Goal: Use online tool/utility: Use online tool/utility

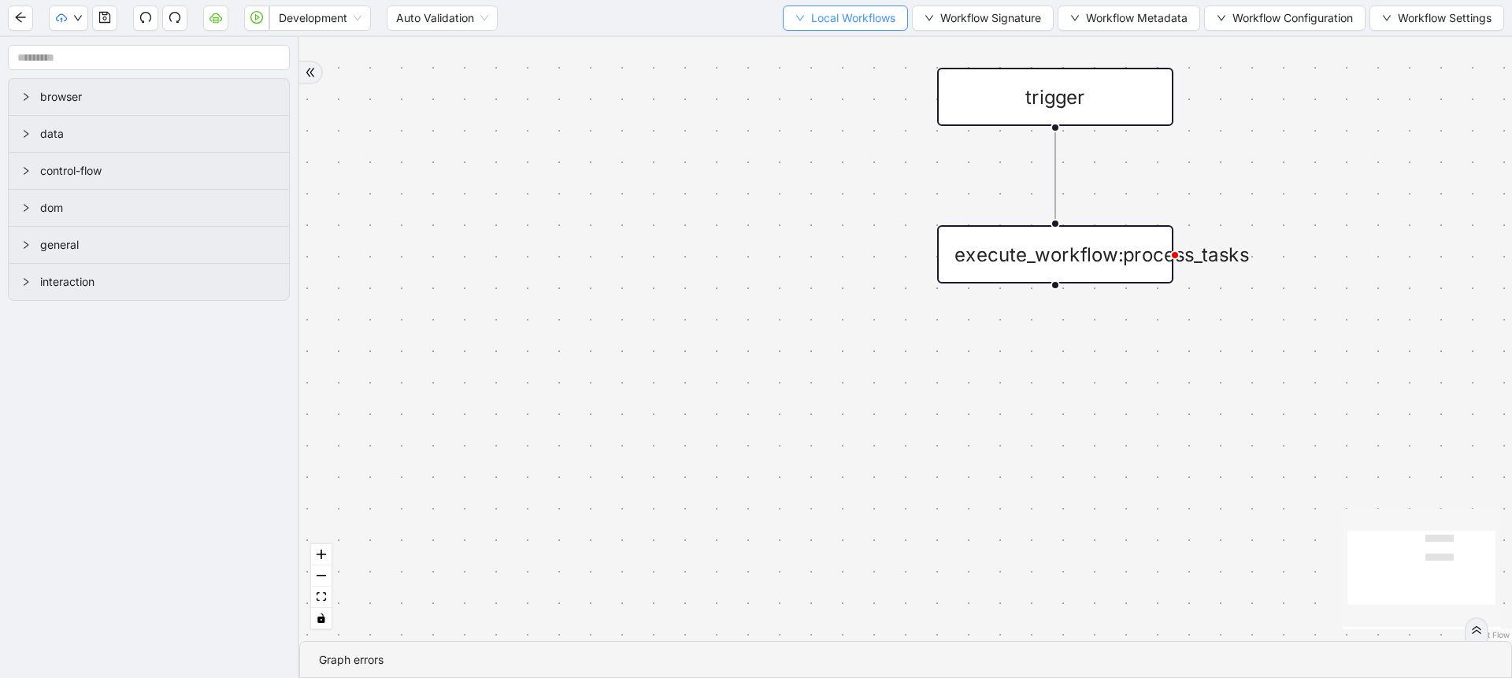
click at [839, 29] on button "Local Workflows" at bounding box center [845, 18] width 125 height 25
click at [818, 45] on span "Select" at bounding box center [838, 48] width 102 height 17
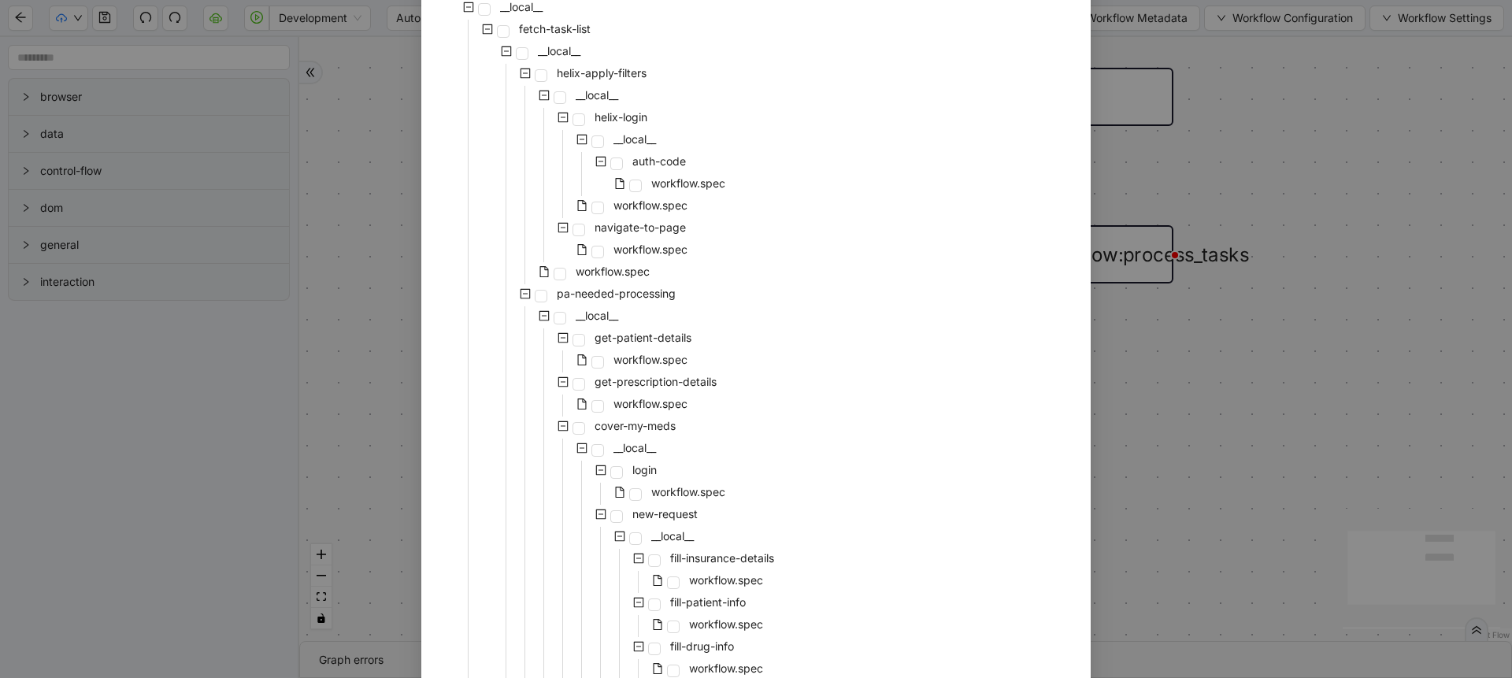
scroll to position [283, 0]
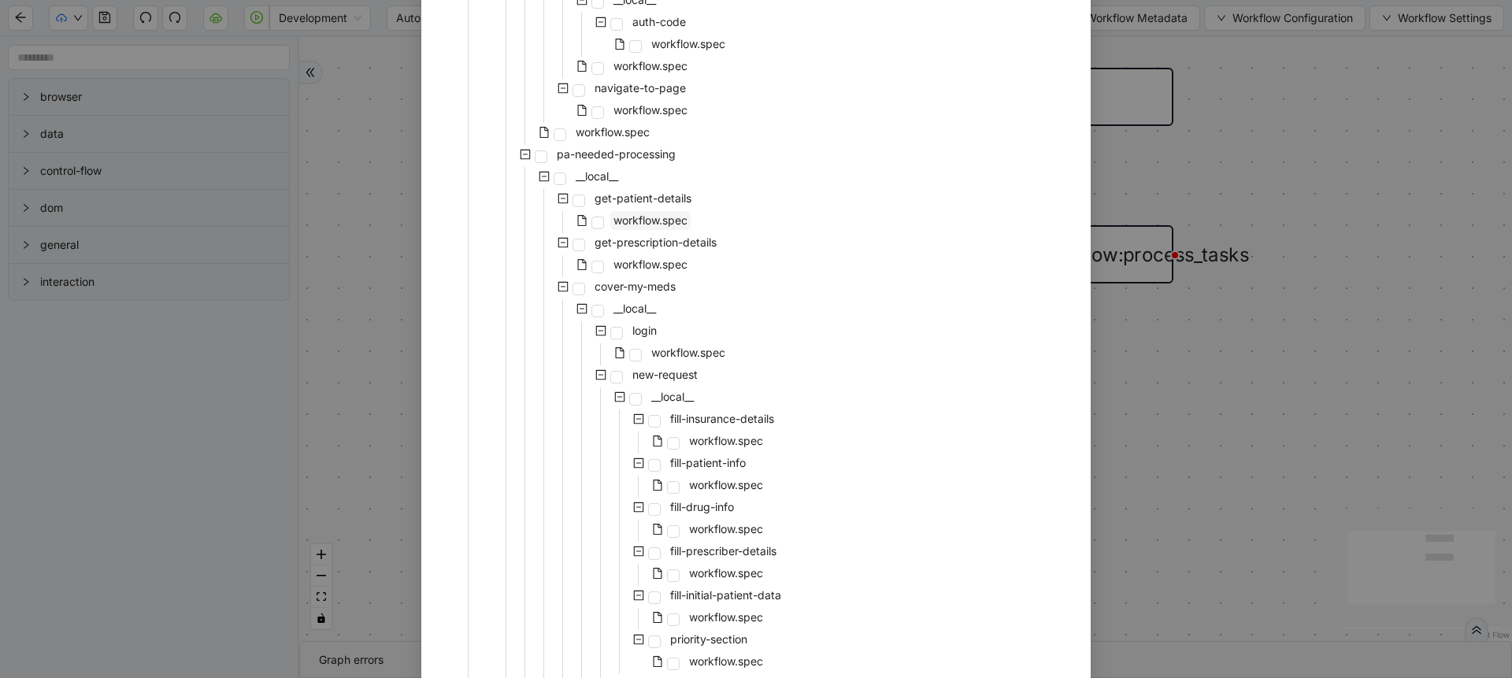
click at [653, 213] on span "workflow.spec" at bounding box center [650, 219] width 74 height 13
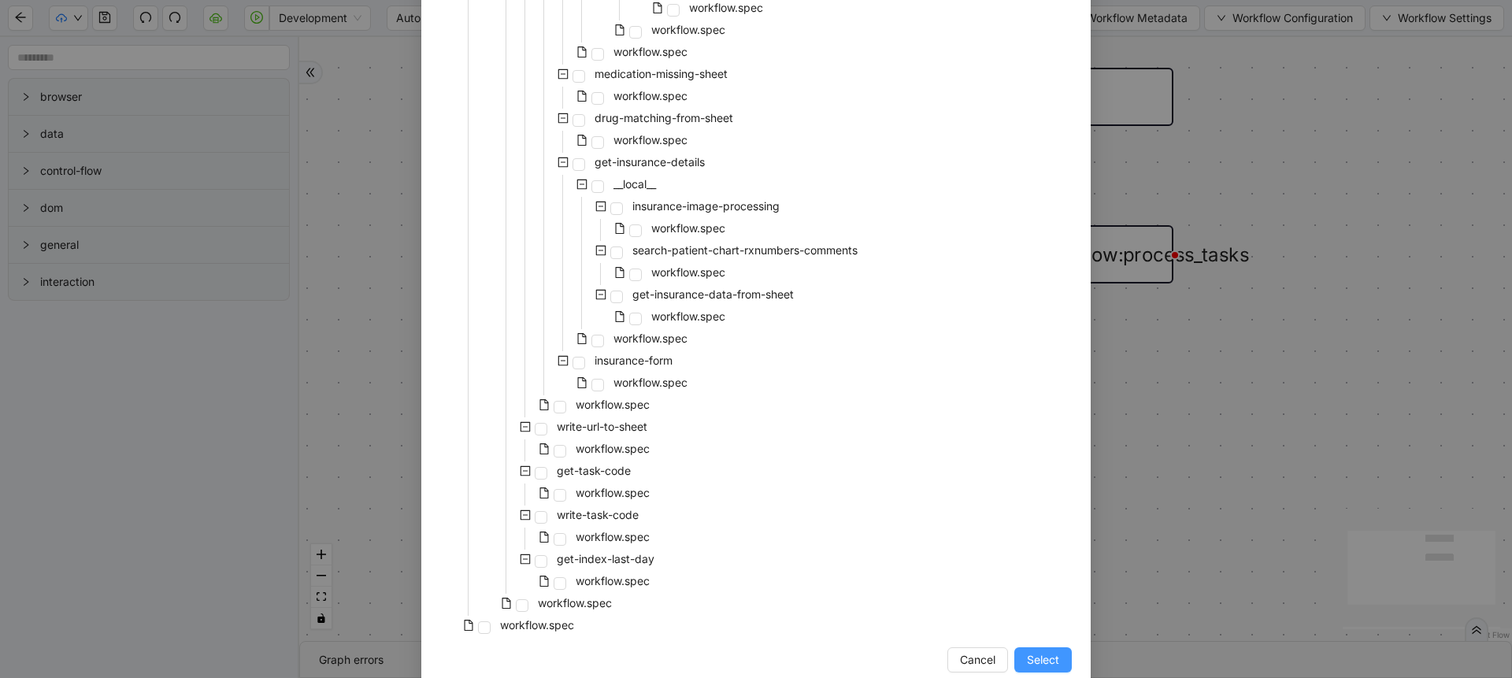
scroll to position [1495, 0]
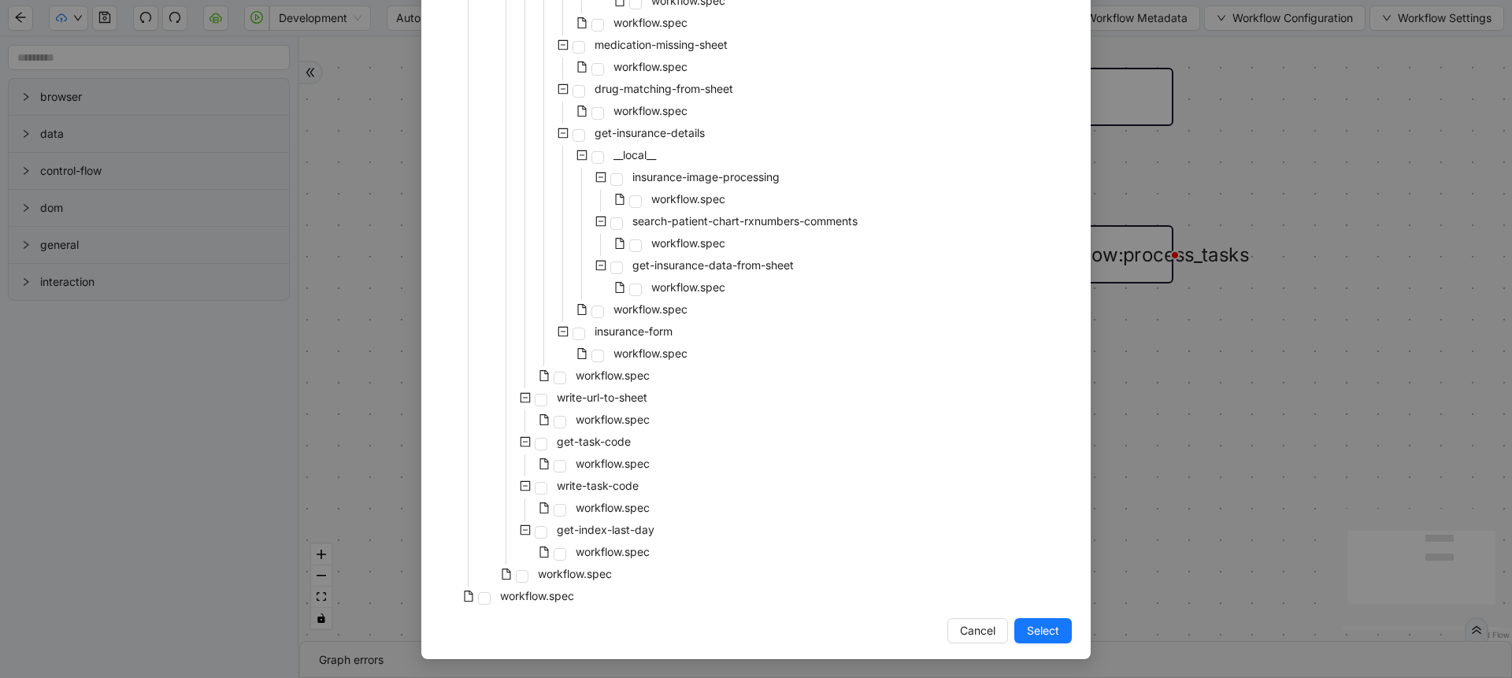
drag, startPoint x: 1045, startPoint y: 629, endPoint x: 436, endPoint y: 191, distance: 750.3
click at [1046, 629] on span "Select" at bounding box center [1043, 630] width 32 height 17
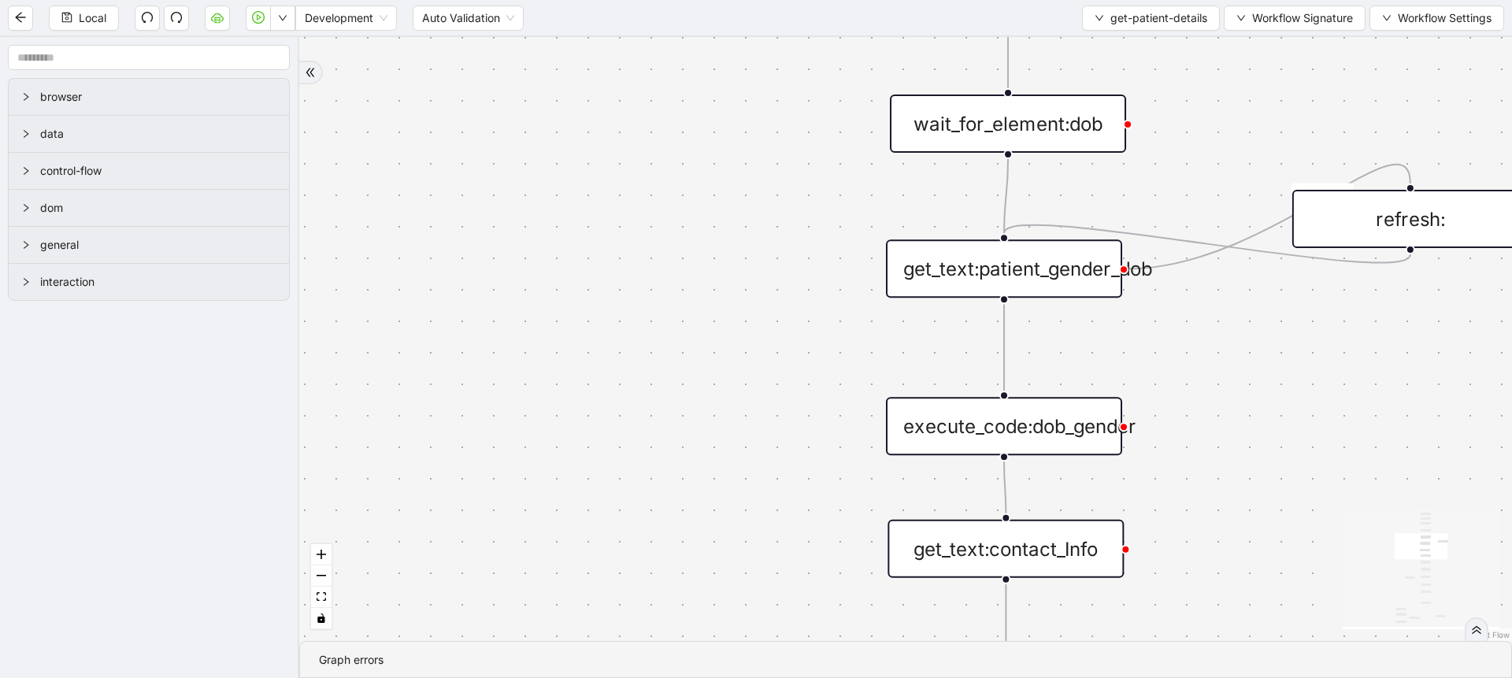
drag, startPoint x: 710, startPoint y: 206, endPoint x: 495, endPoint y: 231, distance: 215.6
click at [495, 231] on div "fallback is_insuranceLink_available onError onError onError trigger get_attribu…" at bounding box center [905, 339] width 1213 height 604
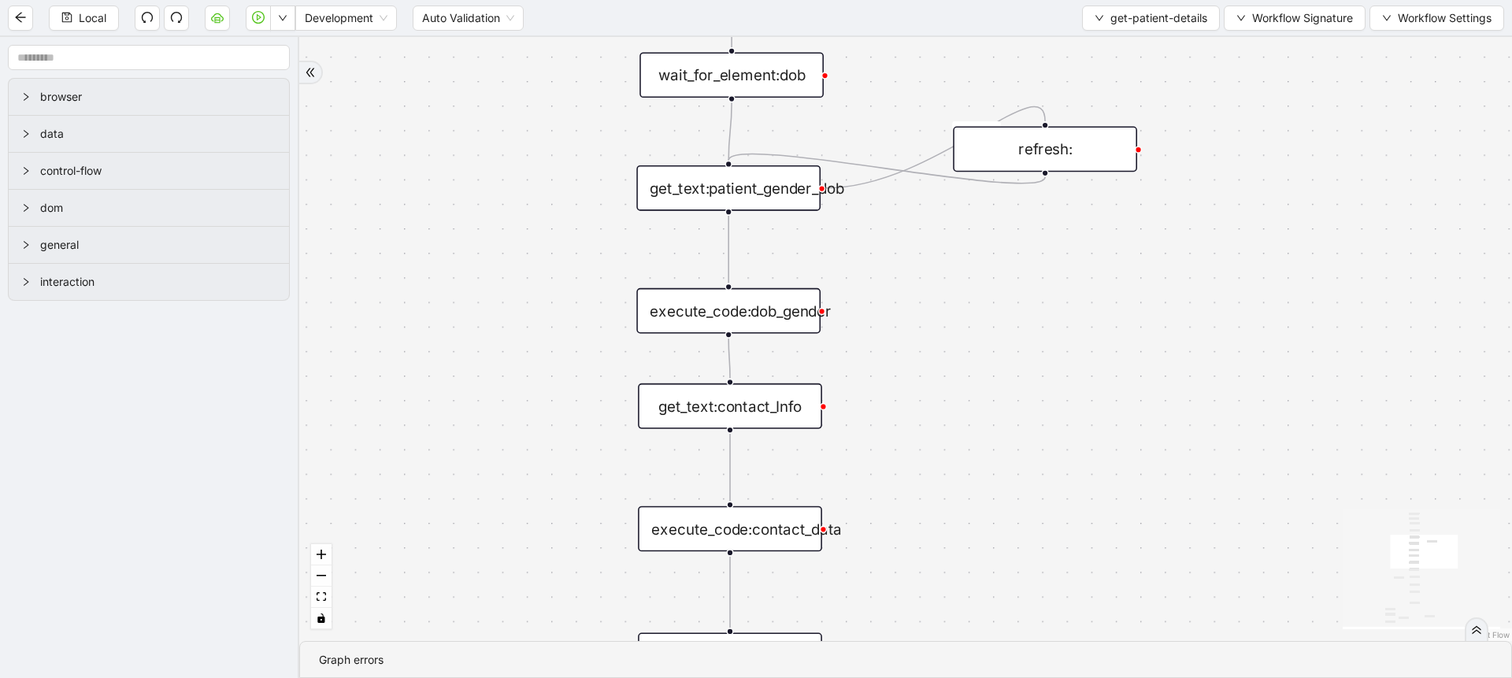
drag, startPoint x: 504, startPoint y: 366, endPoint x: 508, endPoint y: 221, distance: 145.0
click at [508, 173] on div "fallback is_insuranceLink_available onError onError onError trigger get_attribu…" at bounding box center [905, 339] width 1213 height 604
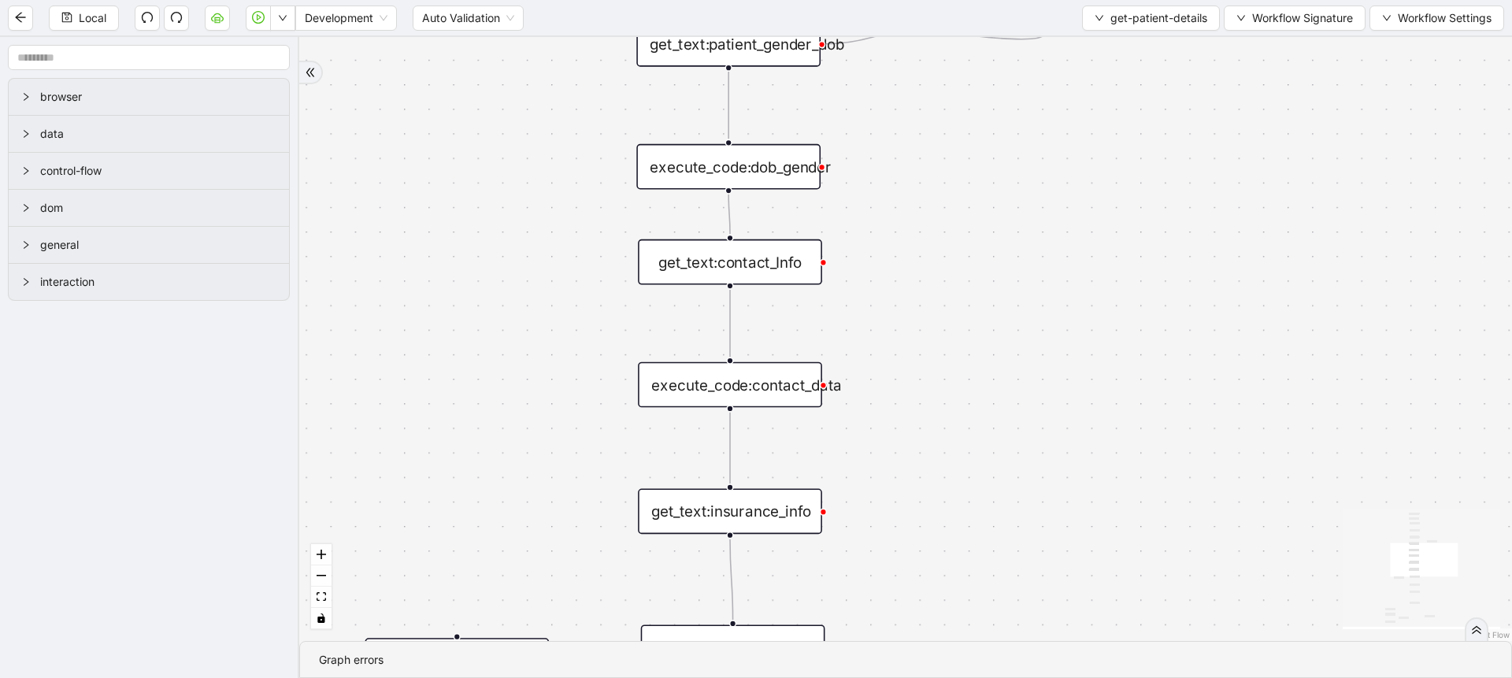
drag, startPoint x: 519, startPoint y: 445, endPoint x: 498, endPoint y: 235, distance: 210.5
click at [498, 235] on div "fallback is_insuranceLink_available onError onError onError trigger get_attribu…" at bounding box center [905, 339] width 1213 height 604
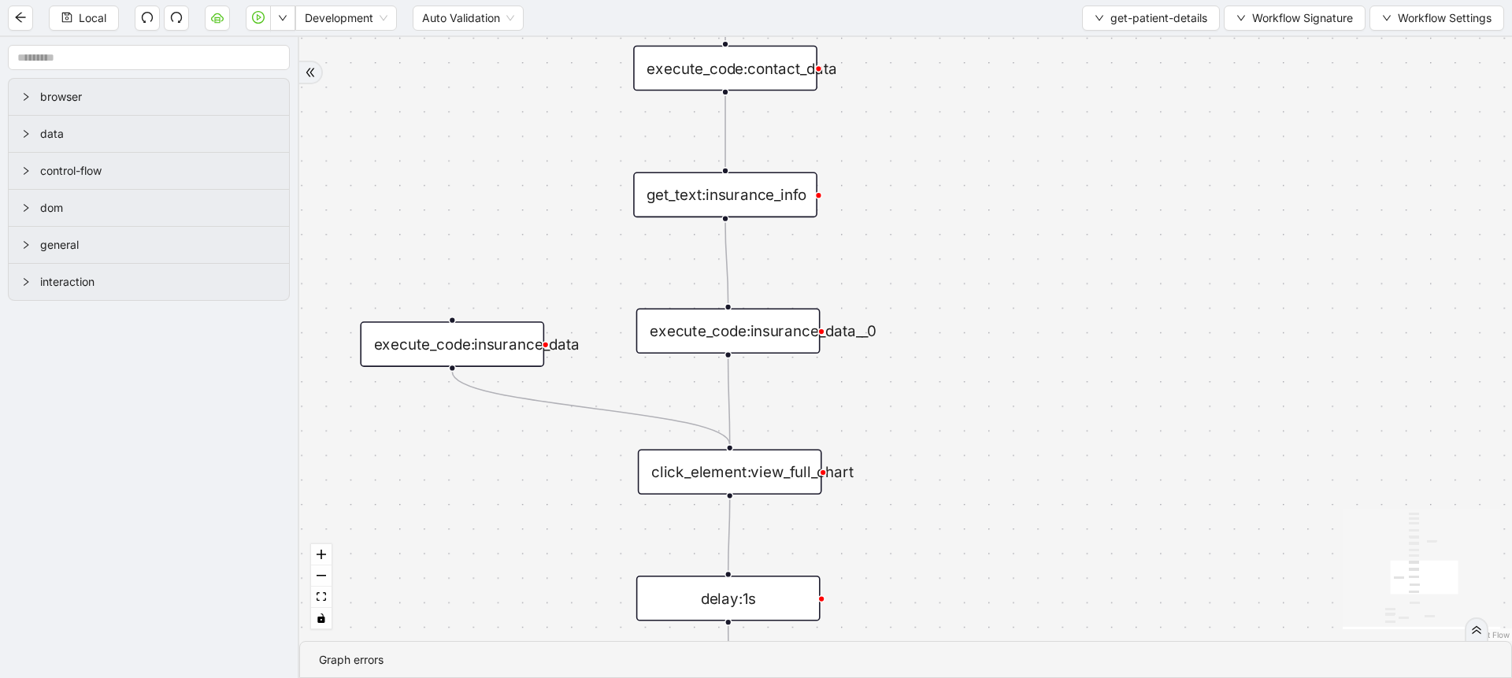
drag, startPoint x: 498, startPoint y: 409, endPoint x: 514, endPoint y: 283, distance: 127.9
click at [514, 283] on div "fallback is_insuranceLink_available onError onError onError trigger get_attribu…" at bounding box center [905, 339] width 1213 height 604
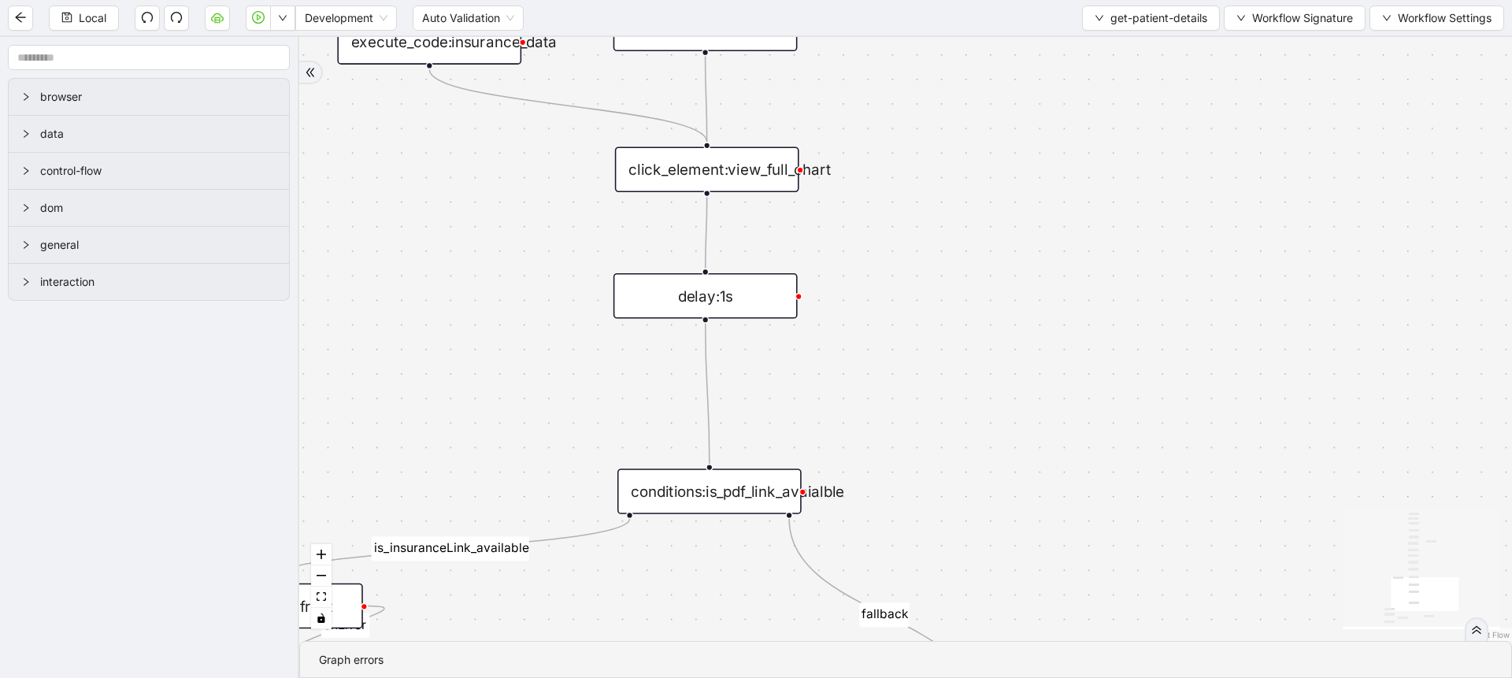
drag, startPoint x: 548, startPoint y: 530, endPoint x: 525, endPoint y: 186, distance: 344.9
click at [525, 186] on div "fallback is_insuranceLink_available onError onError onError trigger get_attribu…" at bounding box center [905, 339] width 1213 height 604
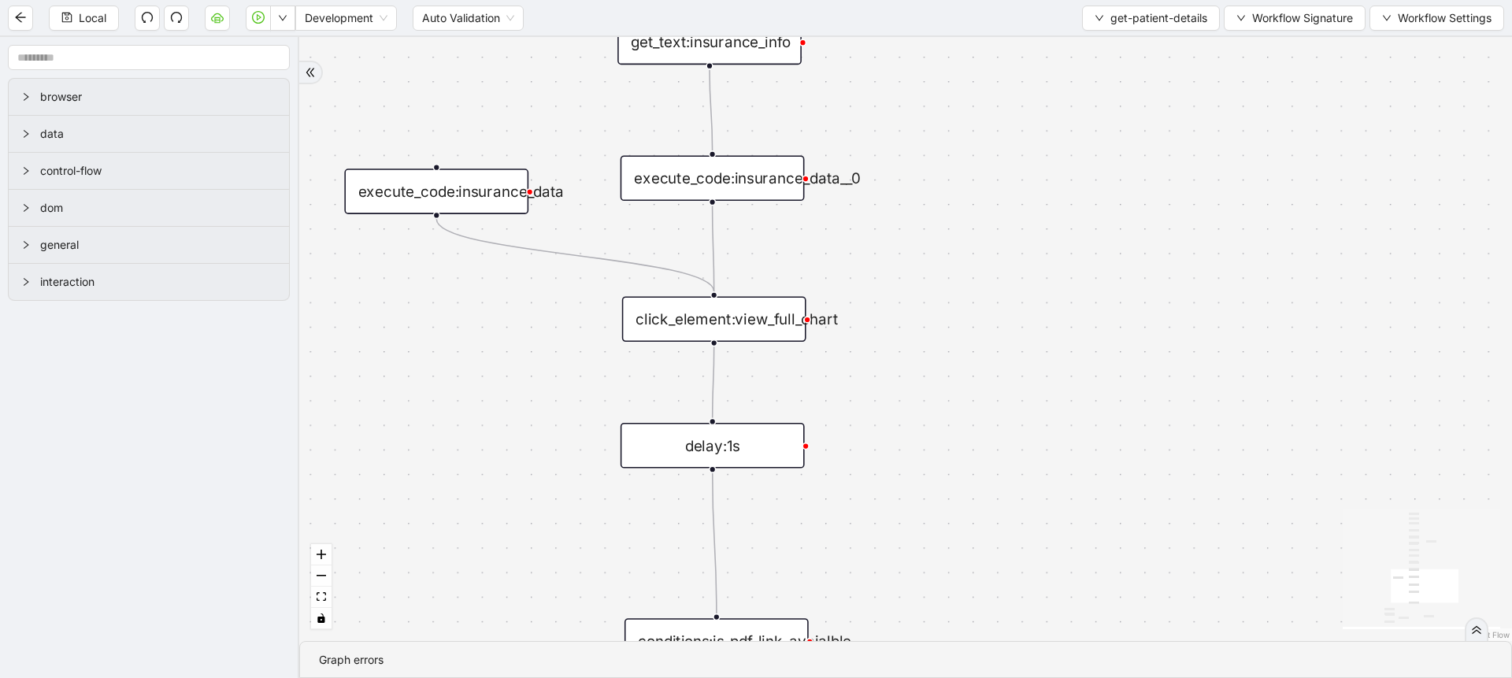
drag, startPoint x: 521, startPoint y: 188, endPoint x: 529, endPoint y: 411, distance: 223.0
click at [529, 411] on div "fallback is_insuranceLink_available onError onError onError trigger get_attribu…" at bounding box center [905, 339] width 1213 height 604
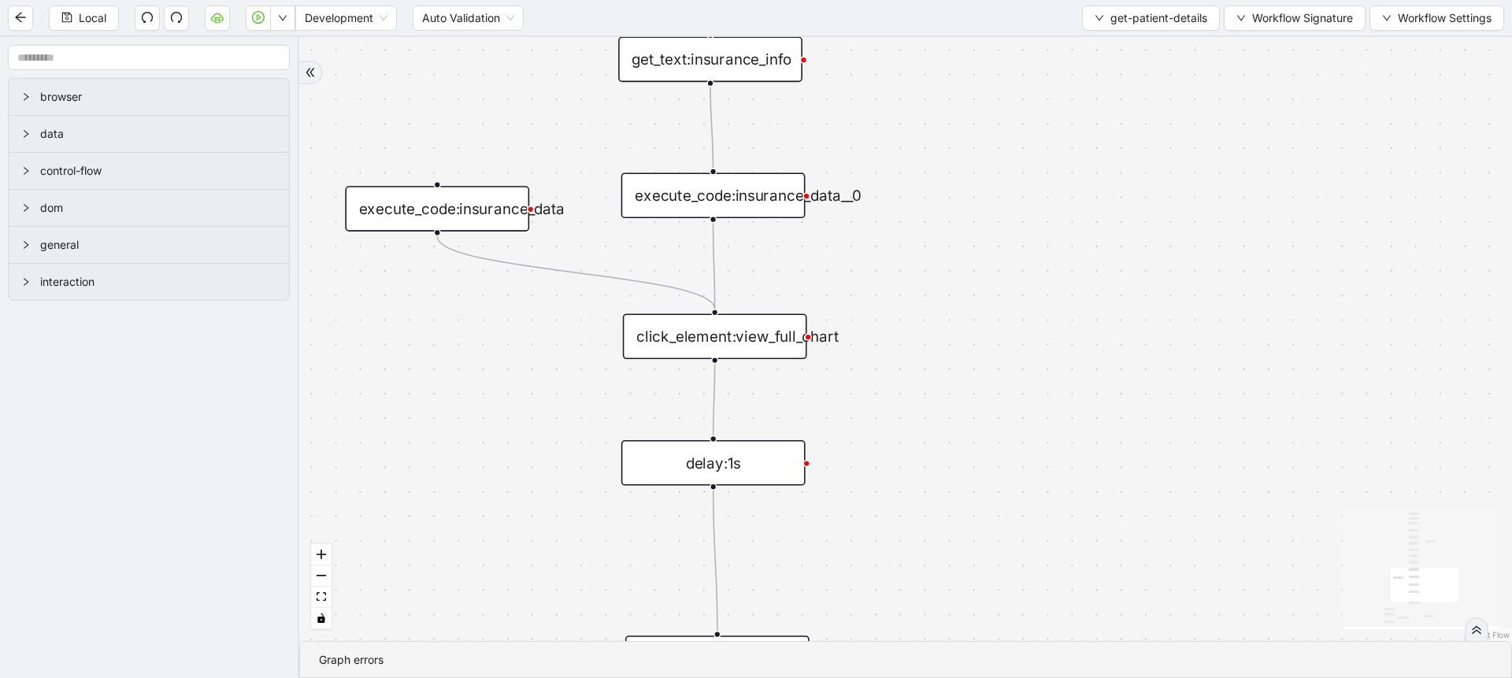
click at [736, 344] on div "click_element:view_full_chart" at bounding box center [715, 336] width 184 height 46
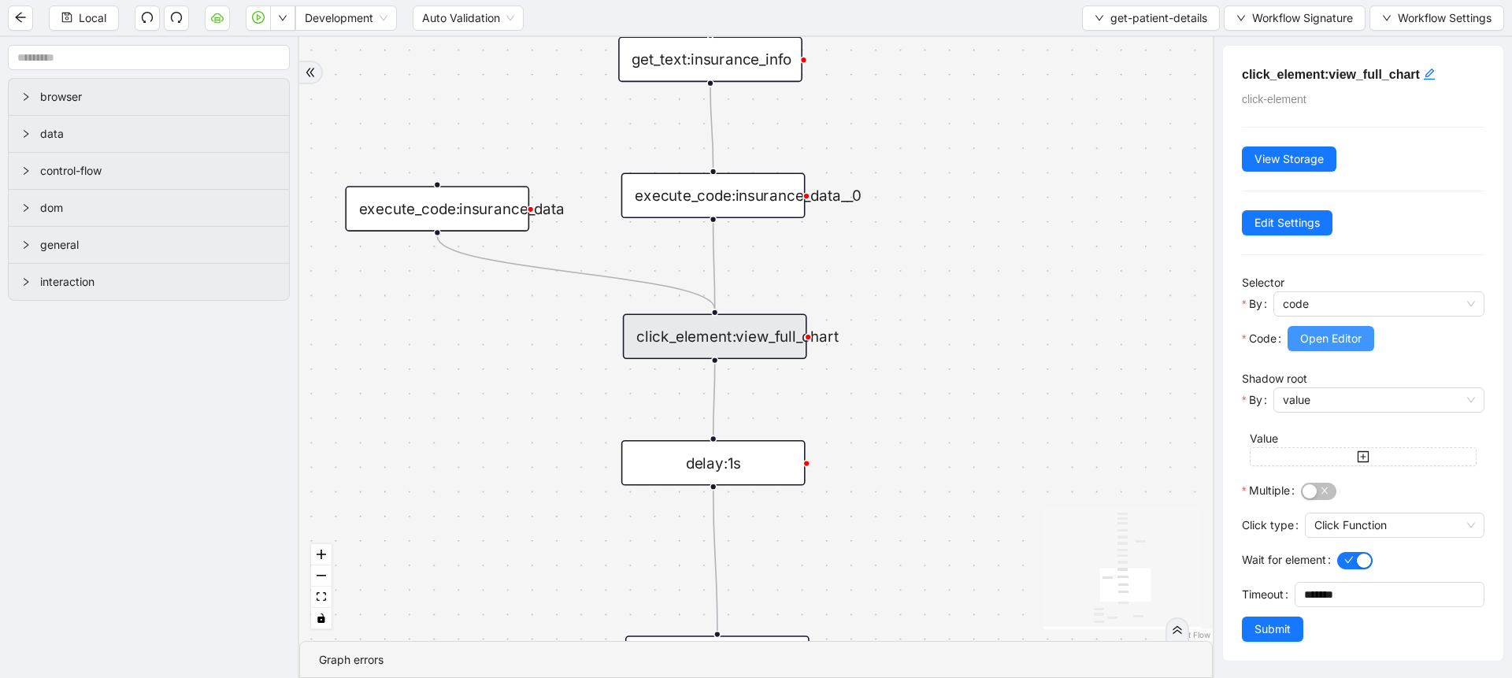
click at [1346, 342] on span "Open Editor" at bounding box center [1330, 338] width 61 height 17
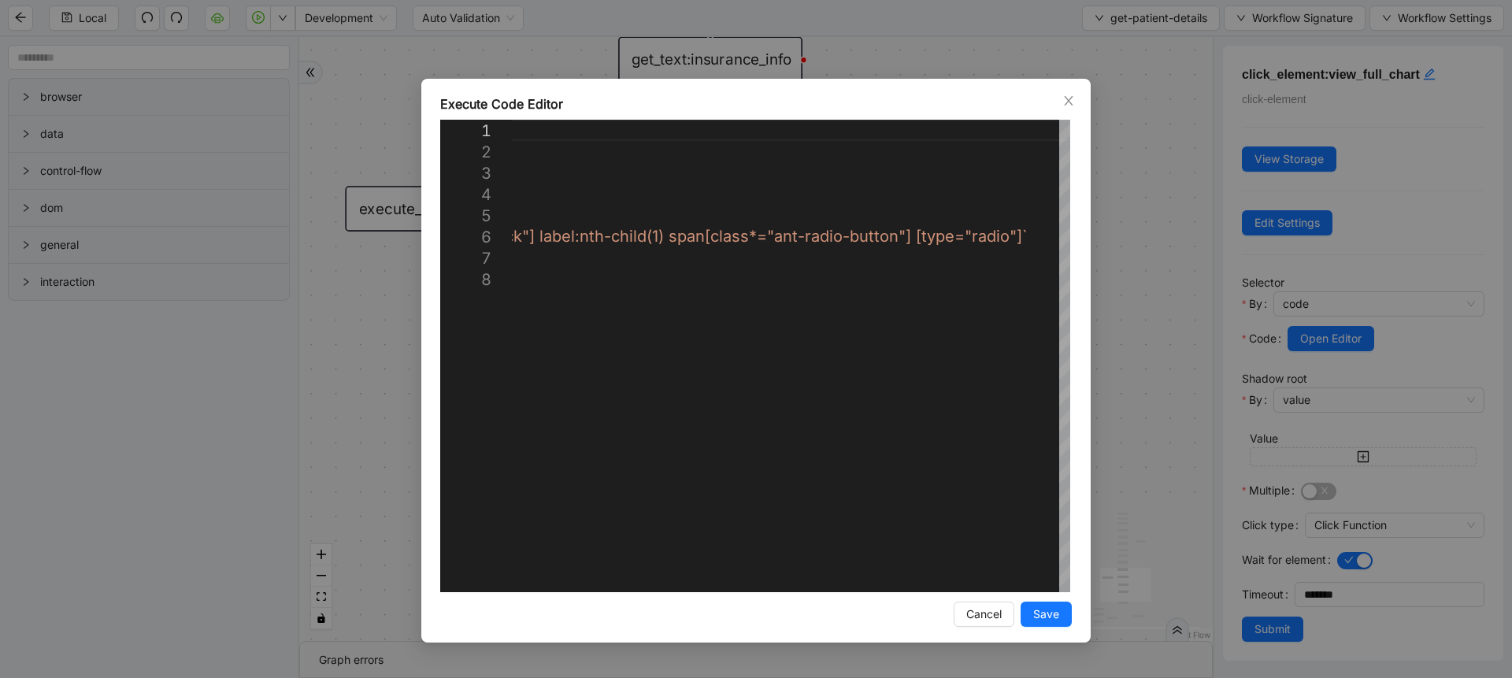
click at [1162, 134] on div "**********" at bounding box center [756, 339] width 1512 height 678
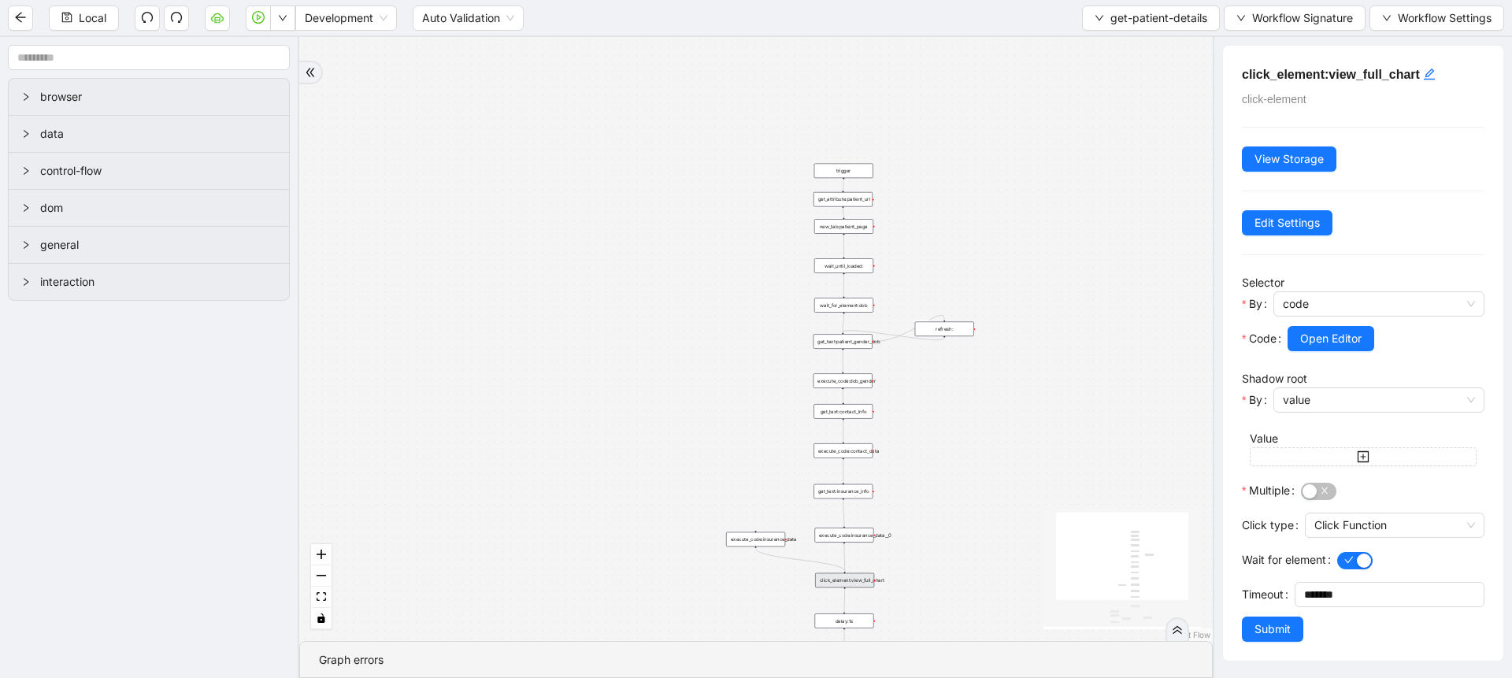
drag, startPoint x: 992, startPoint y: 213, endPoint x: 956, endPoint y: 481, distance: 271.0
click at [956, 481] on div "fallback is_insuranceLink_available onError onError onError trigger get_attribu…" at bounding box center [755, 339] width 913 height 604
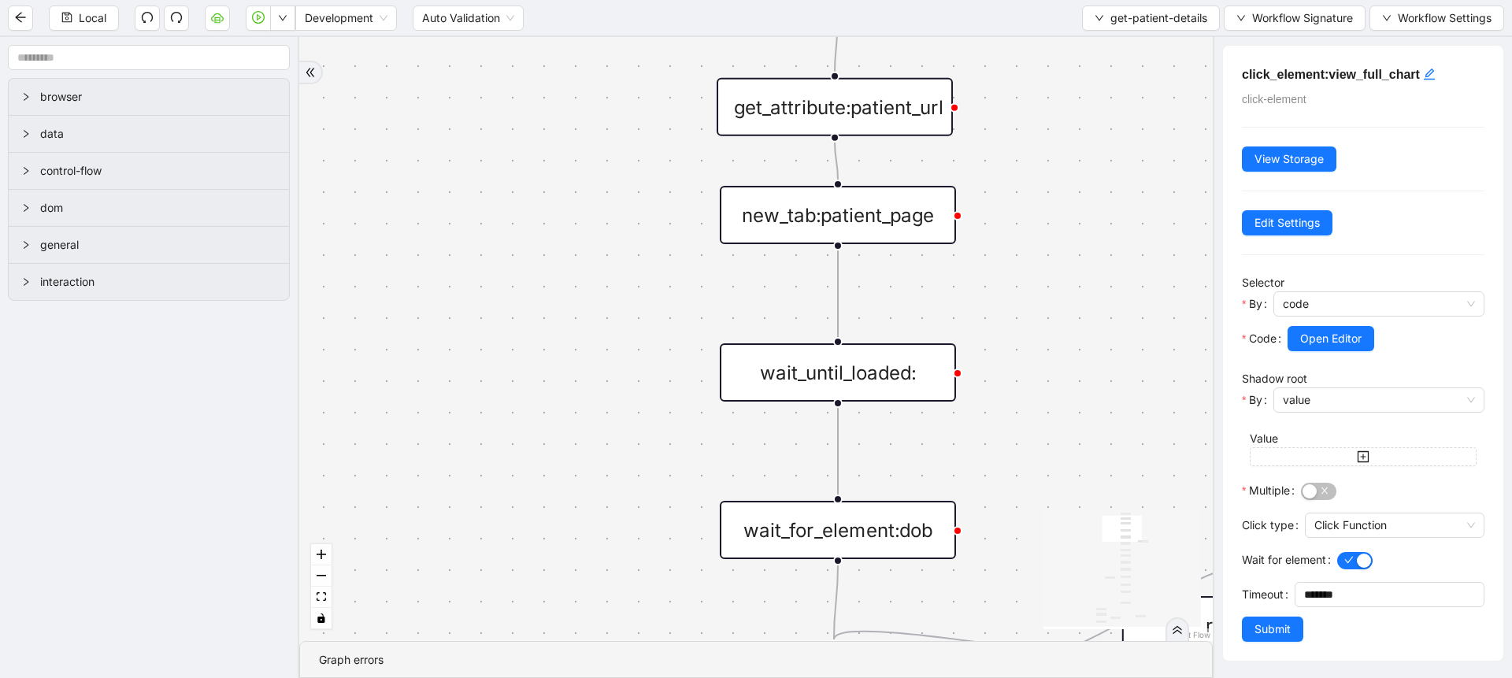
drag, startPoint x: 1012, startPoint y: 345, endPoint x: 1029, endPoint y: 120, distance: 225.1
click at [1029, 120] on div "fallback is_insuranceLink_available onError onError onError trigger get_attribu…" at bounding box center [755, 339] width 913 height 604
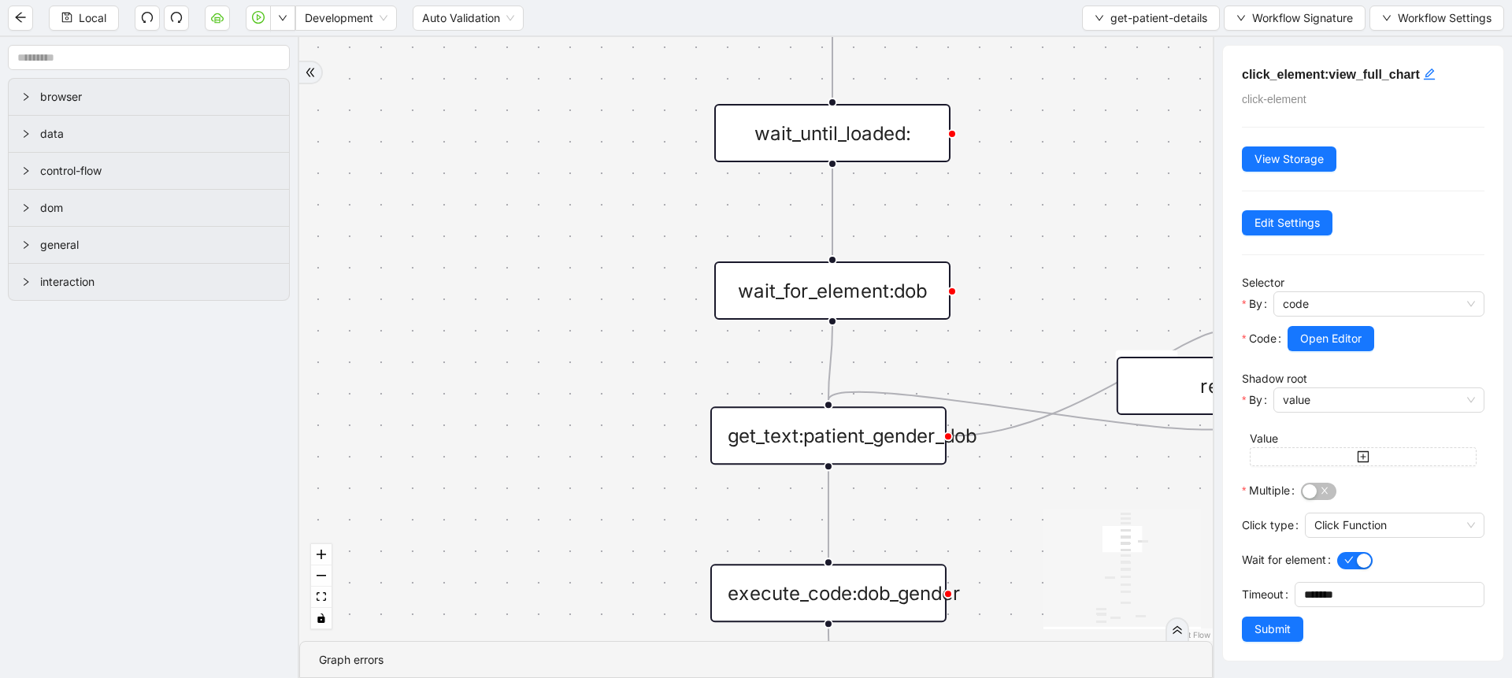
drag, startPoint x: 1054, startPoint y: 397, endPoint x: 1042, endPoint y: 193, distance: 204.3
click at [1042, 193] on div "fallback is_insuranceLink_available onError onError onError trigger get_attribu…" at bounding box center [755, 339] width 913 height 604
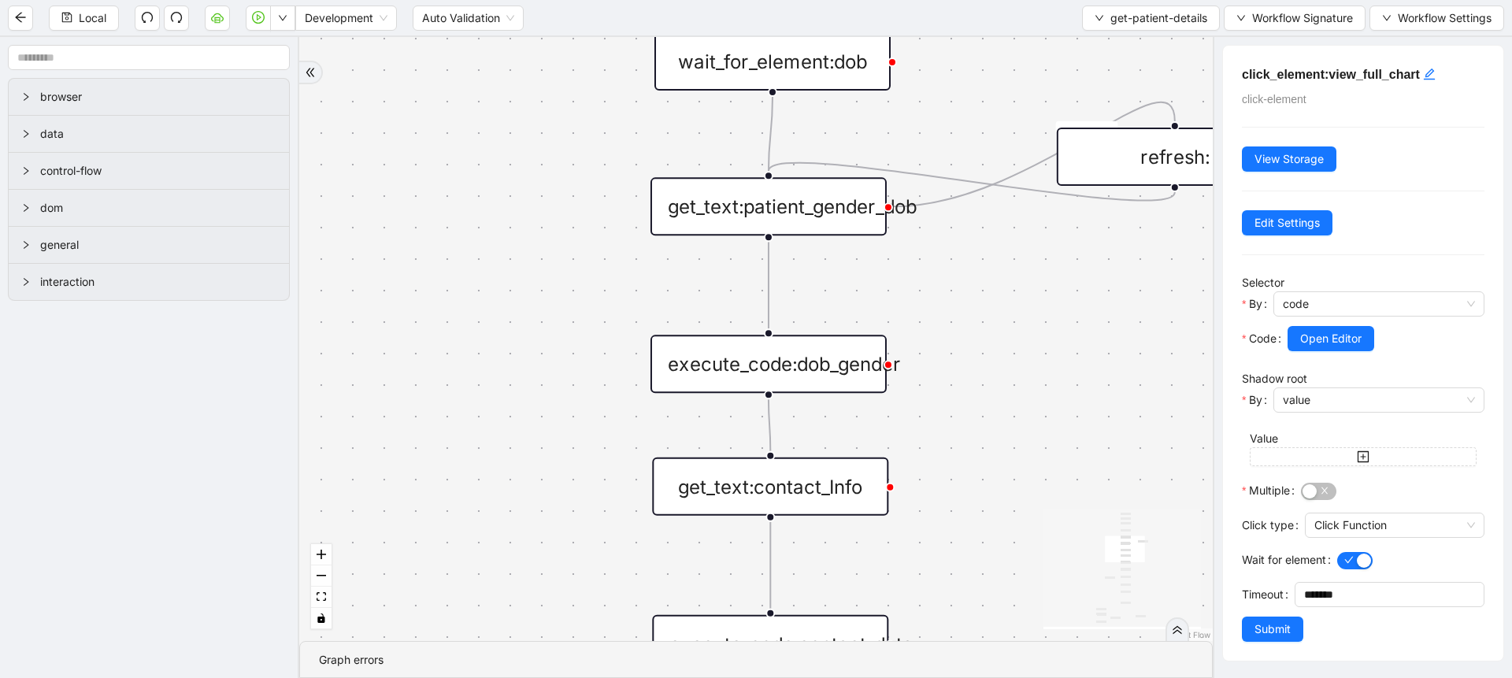
drag, startPoint x: 1026, startPoint y: 350, endPoint x: 965, endPoint y: 118, distance: 239.3
click at [965, 118] on div "fallback is_insuranceLink_available onError onError onError trigger get_attribu…" at bounding box center [755, 339] width 913 height 604
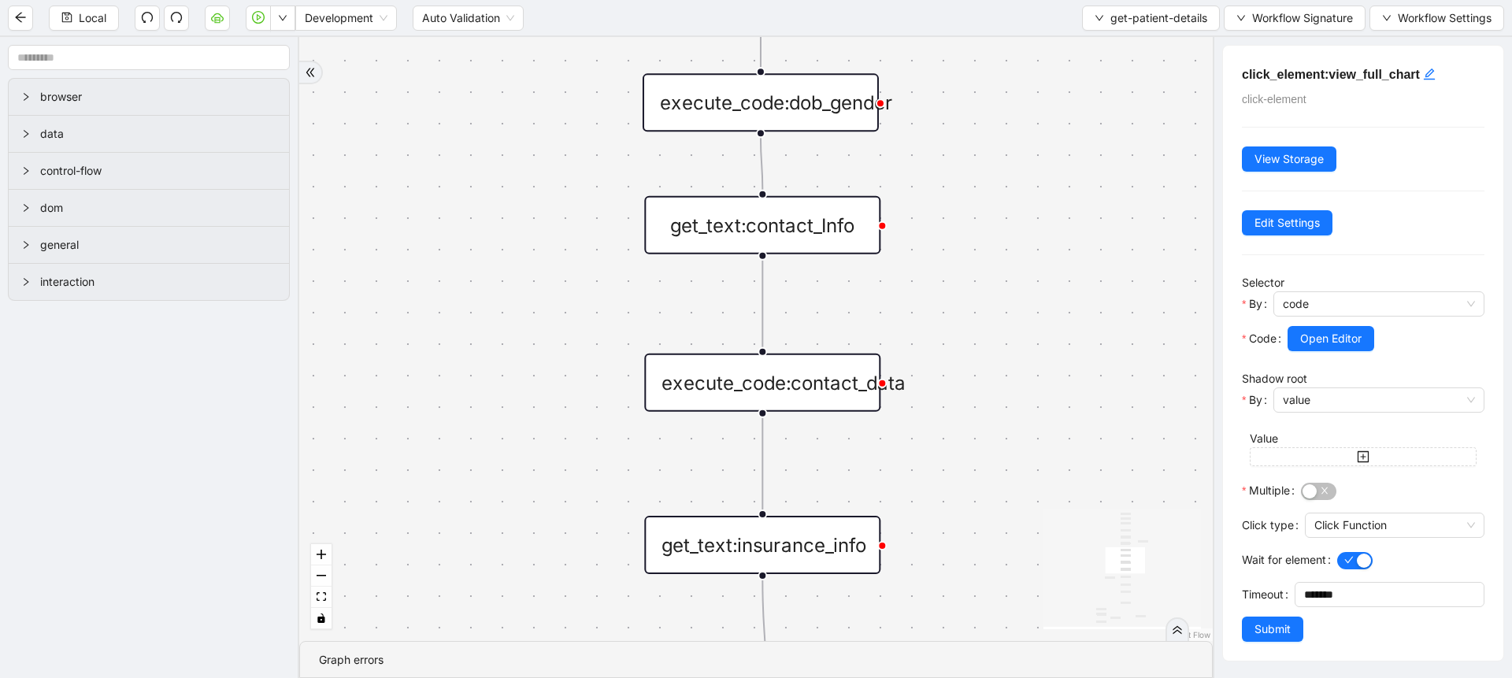
drag, startPoint x: 1026, startPoint y: 472, endPoint x: 1014, endPoint y: 176, distance: 296.3
click at [1019, 150] on div "fallback is_insuranceLink_available onError onError onError trigger get_attribu…" at bounding box center [755, 339] width 913 height 604
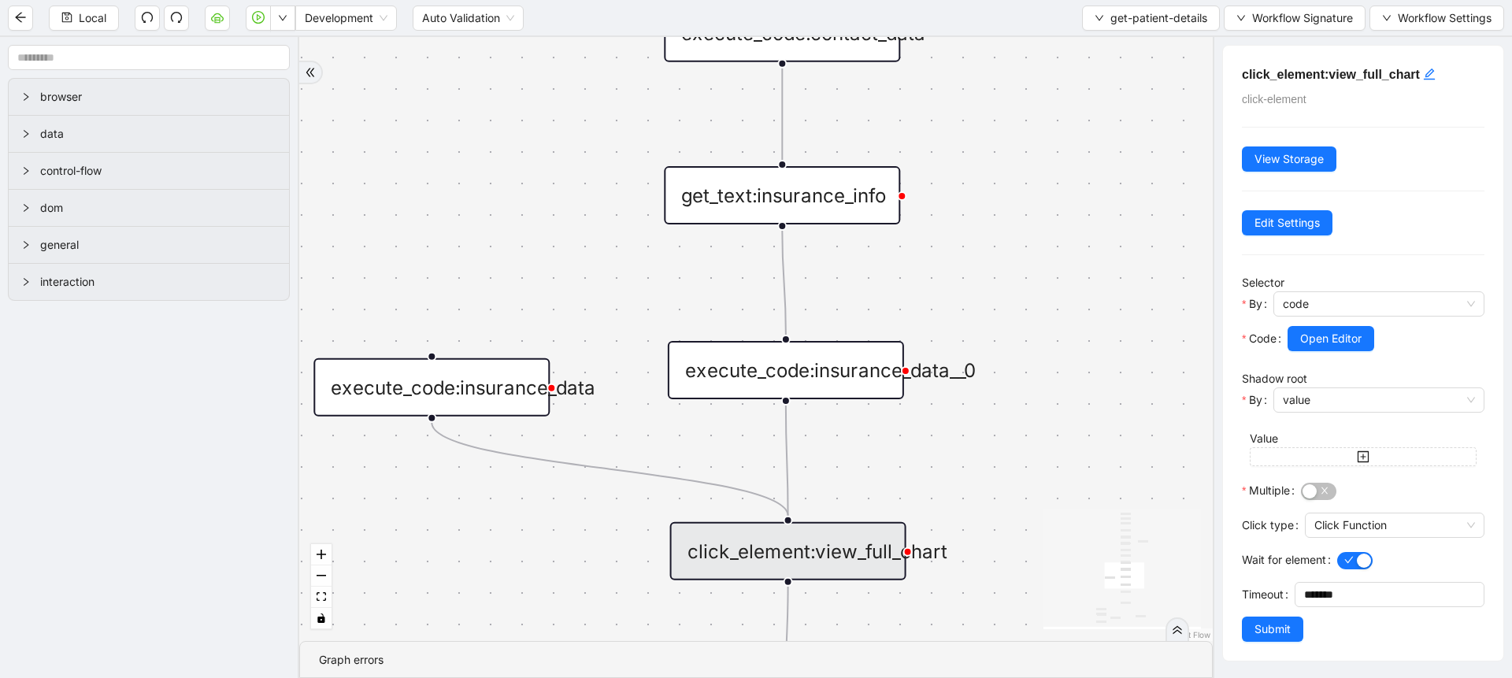
drag, startPoint x: 1067, startPoint y: 160, endPoint x: 1054, endPoint y: 179, distance: 23.2
click at [1073, 139] on div "fallback is_insuranceLink_available onError onError onError trigger get_attribu…" at bounding box center [755, 339] width 913 height 604
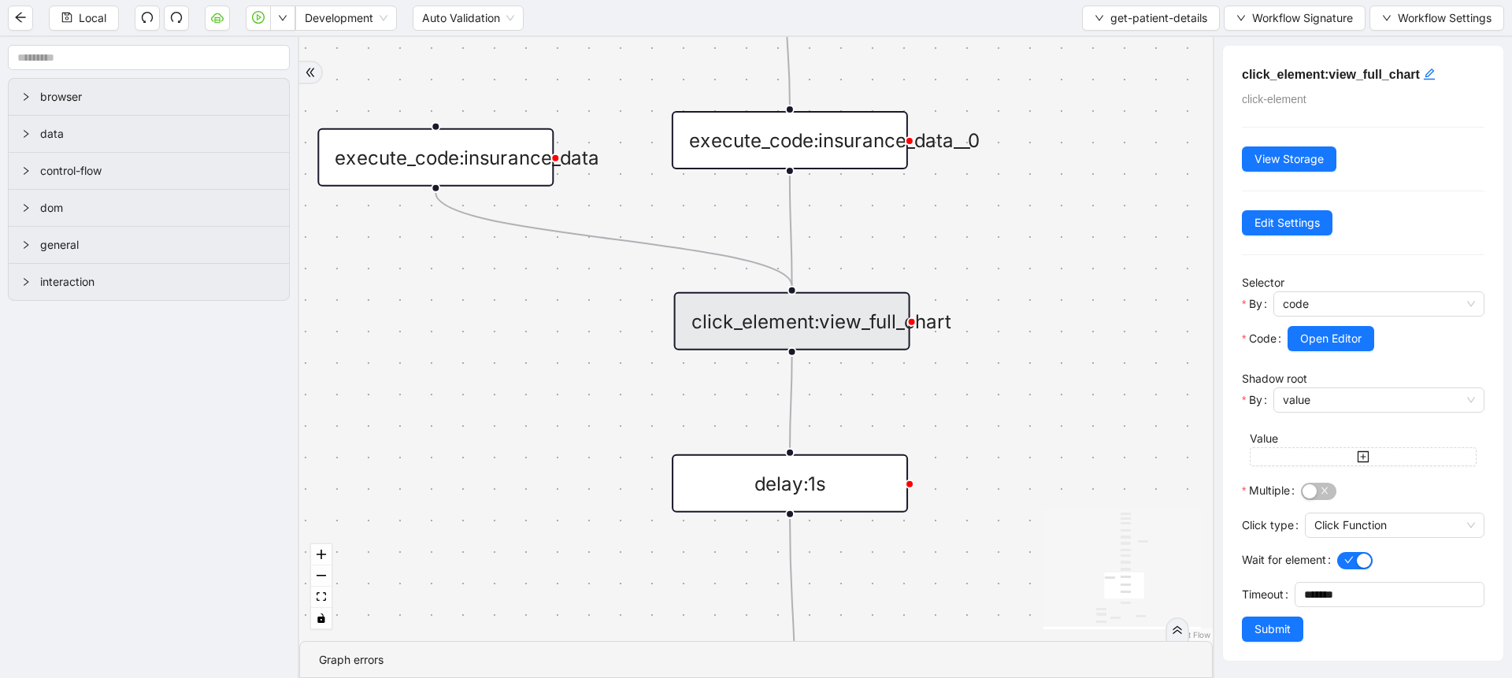
drag, startPoint x: 1024, startPoint y: 443, endPoint x: 1019, endPoint y: 244, distance: 199.3
click at [1022, 227] on div "fallback is_insuranceLink_available onError onError onError trigger get_attribu…" at bounding box center [755, 339] width 913 height 604
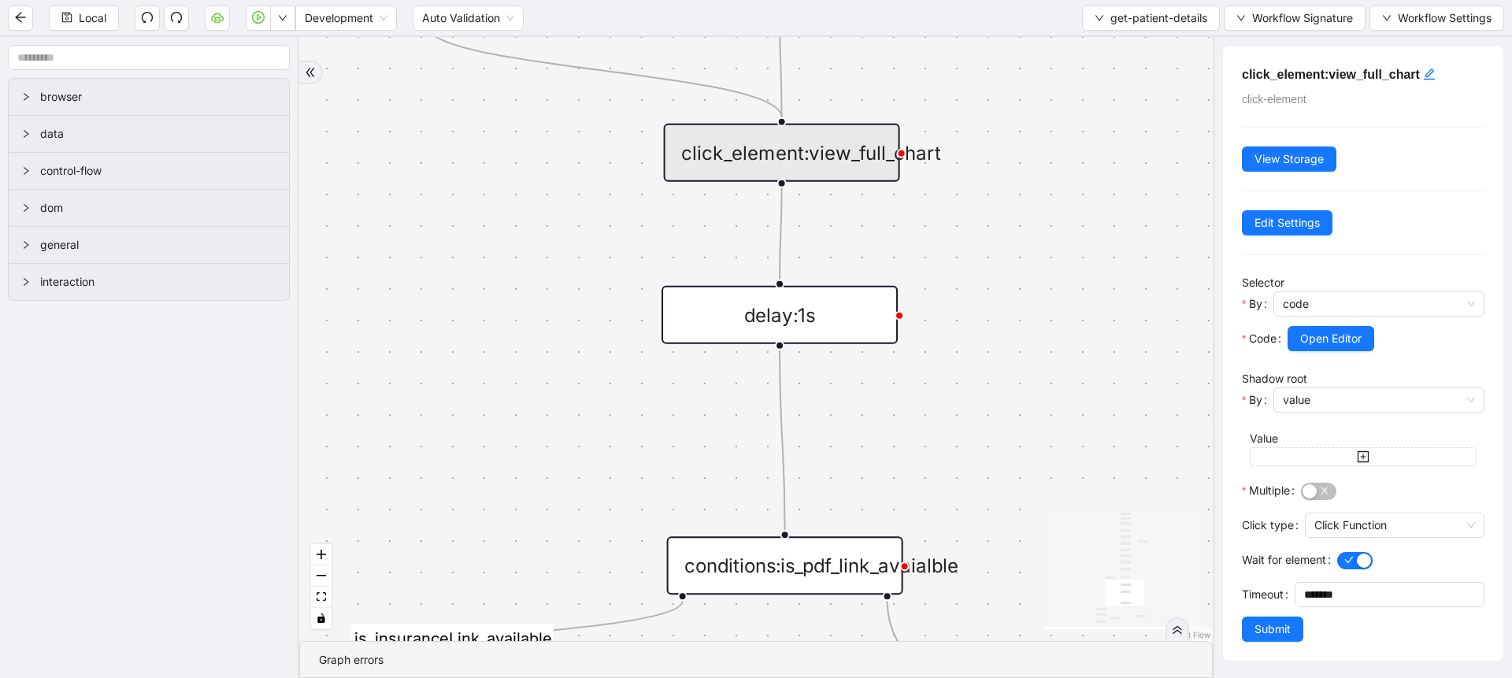
drag, startPoint x: 1021, startPoint y: 396, endPoint x: 1011, endPoint y: 191, distance: 205.8
click at [1011, 191] on div "fallback is_insuranceLink_available onError onError onError trigger get_attribu…" at bounding box center [755, 339] width 913 height 604
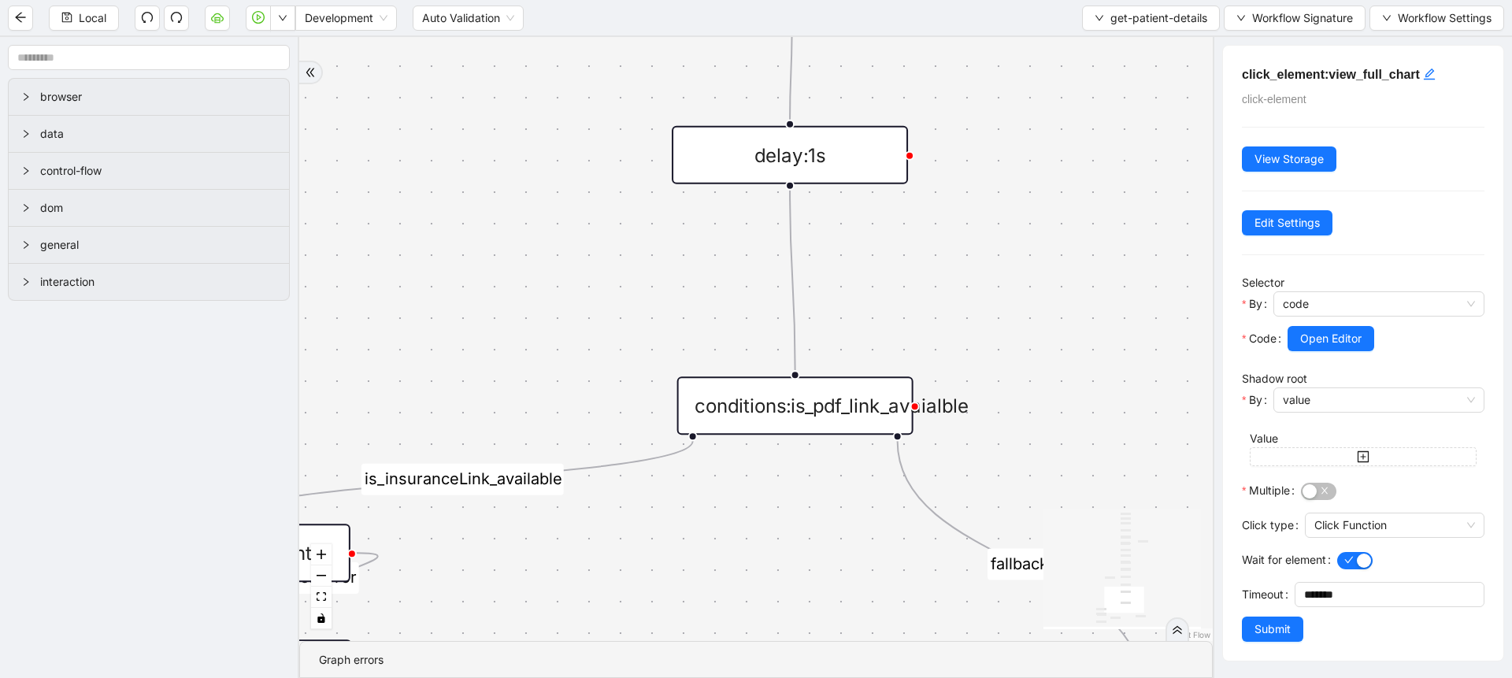
drag, startPoint x: 1001, startPoint y: 392, endPoint x: 1007, endPoint y: 313, distance: 79.0
click at [1007, 313] on div "fallback is_insuranceLink_available onError onError onError trigger get_attribu…" at bounding box center [755, 339] width 913 height 604
